Goal: Transaction & Acquisition: Subscribe to service/newsletter

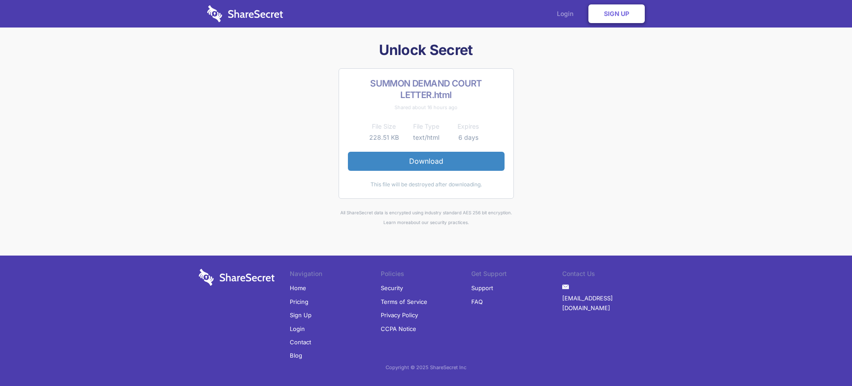
click at [567, 14] on link "Login" at bounding box center [567, 14] width 39 height 28
click at [300, 315] on link "Sign Up" at bounding box center [301, 314] width 22 height 13
click at [616, 14] on link "Sign Up" at bounding box center [617, 13] width 56 height 19
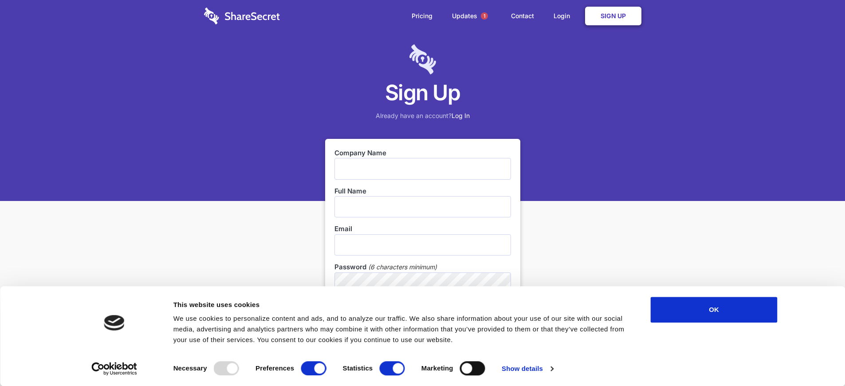
click at [613, 16] on link "Sign Up" at bounding box center [613, 16] width 56 height 19
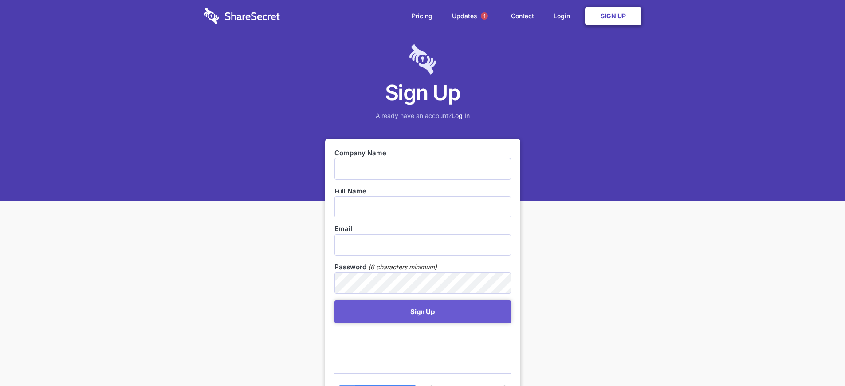
click at [613, 16] on link "Sign Up" at bounding box center [613, 16] width 56 height 19
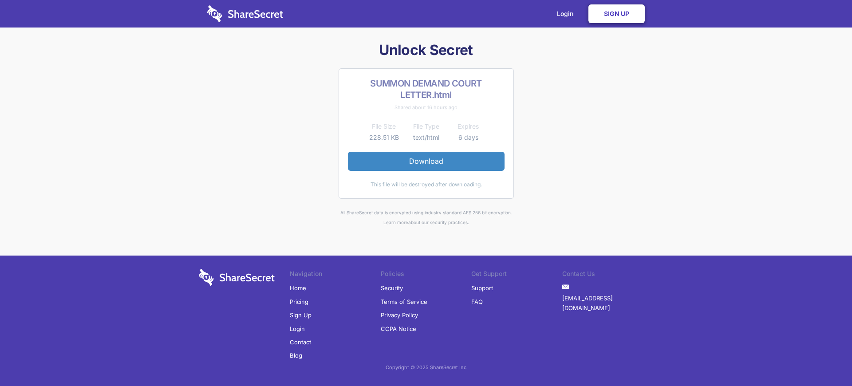
click at [616, 14] on link "Sign Up" at bounding box center [617, 13] width 56 height 19
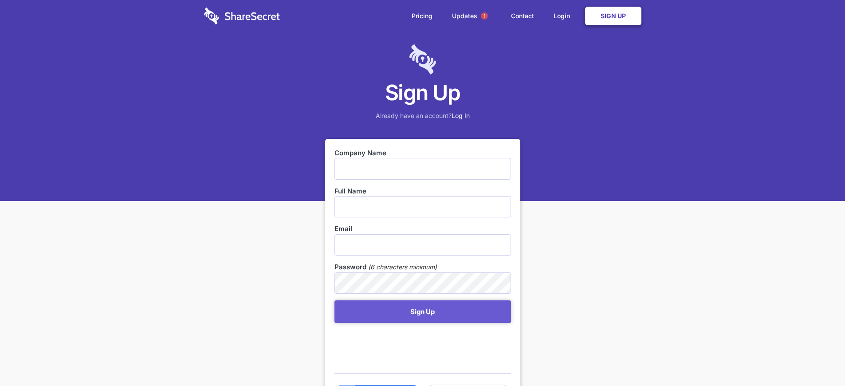
click at [613, 16] on link "Sign Up" at bounding box center [613, 16] width 56 height 19
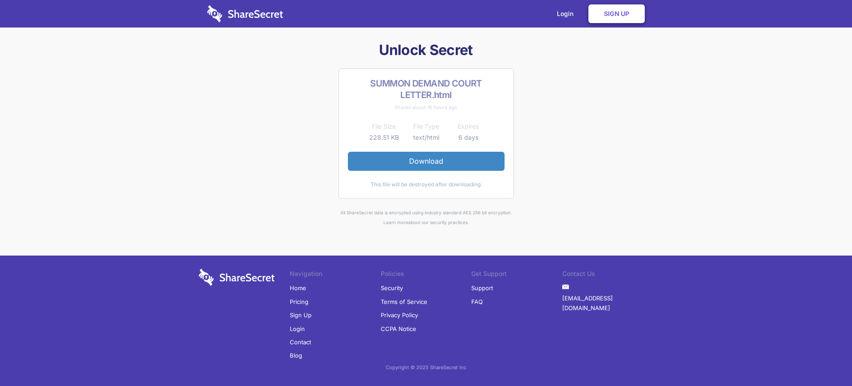
click at [300, 315] on link "Sign Up" at bounding box center [301, 314] width 22 height 13
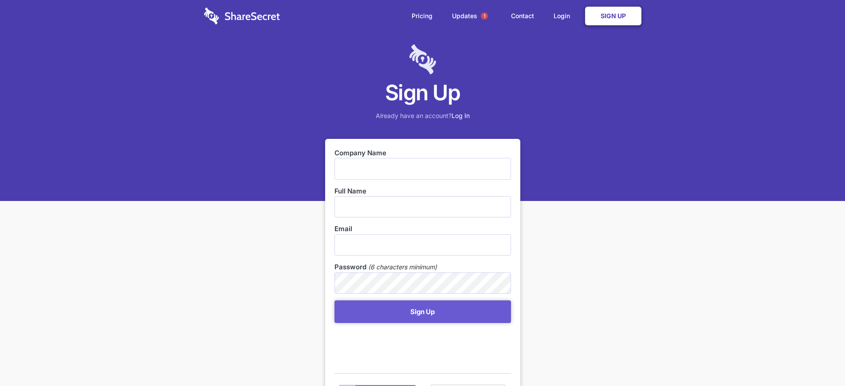
click at [613, 16] on link "Sign Up" at bounding box center [613, 16] width 56 height 19
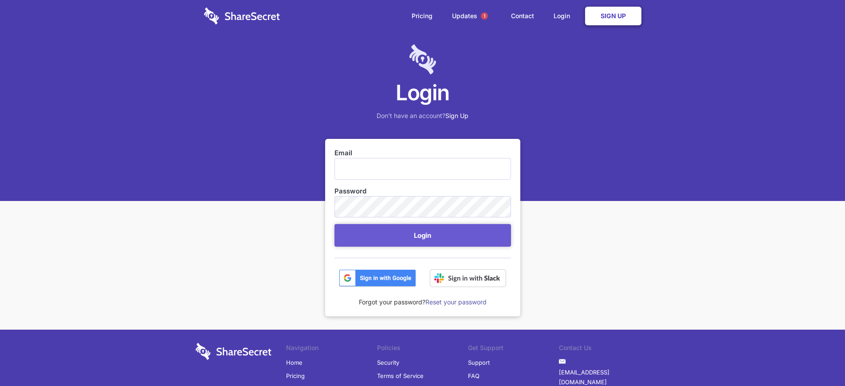
click at [613, 16] on link "Sign Up" at bounding box center [613, 16] width 56 height 19
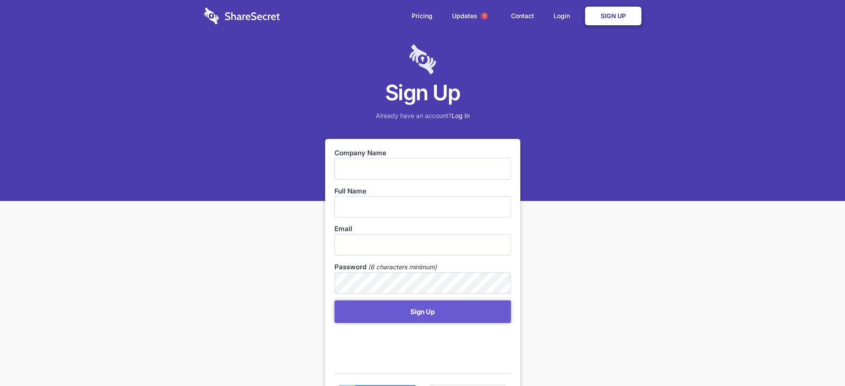
click at [613, 16] on link "Sign Up" at bounding box center [613, 16] width 56 height 19
click at [423, 89] on h1 "Sign Up" at bounding box center [422, 93] width 845 height 28
